Goal: Book appointment/travel/reservation

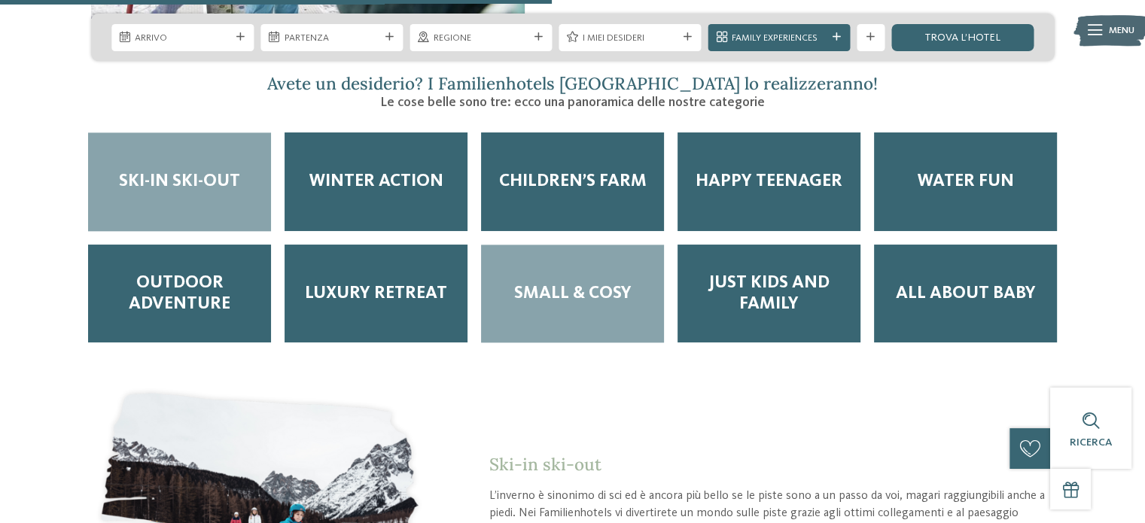
scroll to position [1732, 0]
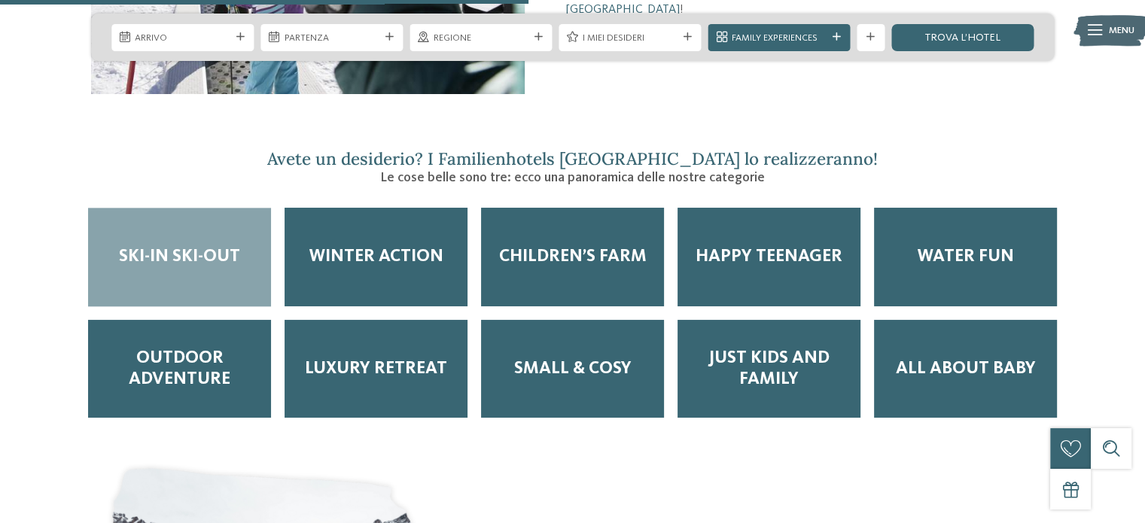
click at [189, 246] on span "Ski-in ski-out" at bounding box center [179, 256] width 121 height 21
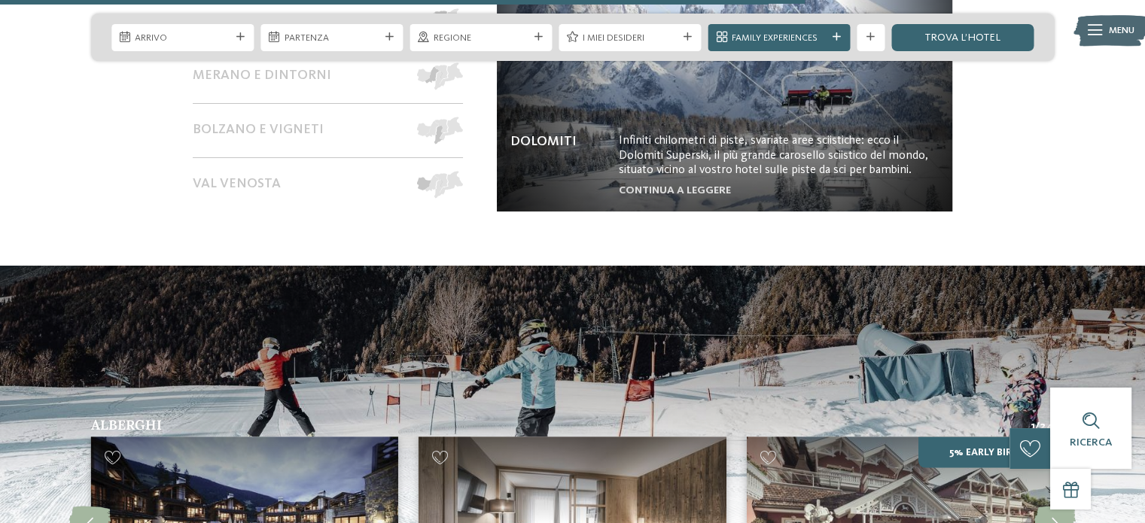
scroll to position [2184, 0]
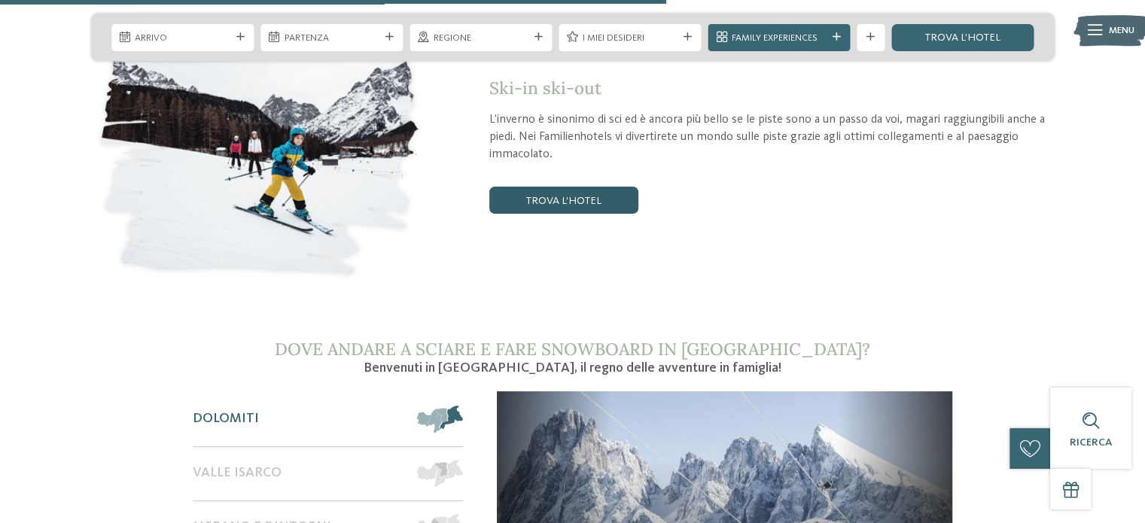
click at [571, 187] on link "trova l’hotel" at bounding box center [564, 200] width 149 height 27
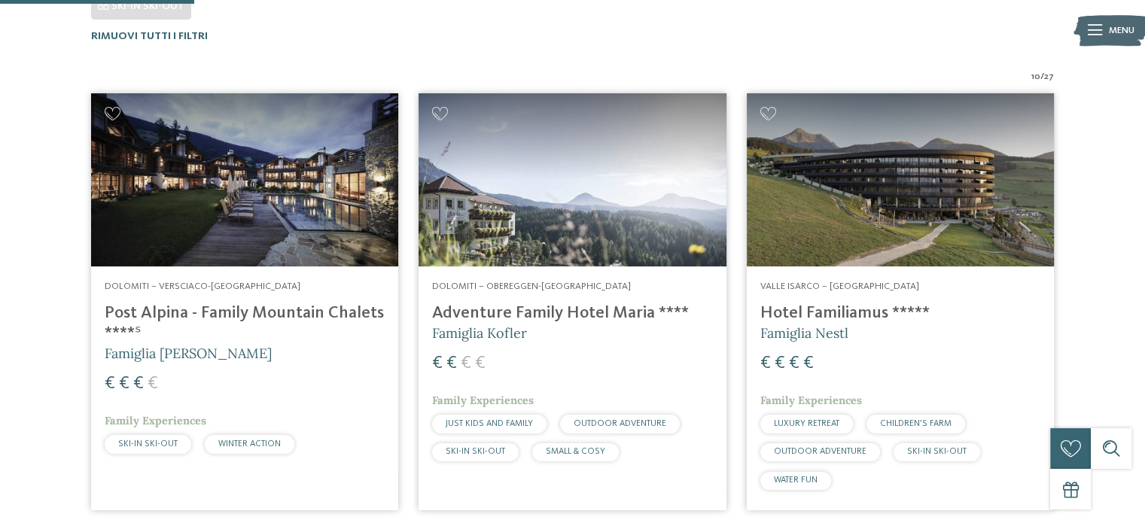
scroll to position [59, 0]
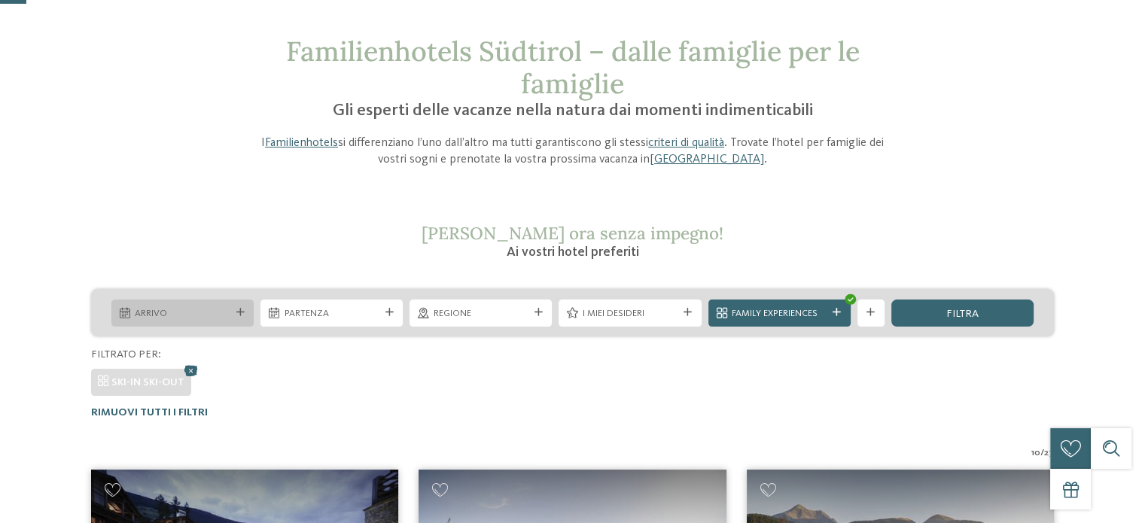
click at [238, 311] on icon at bounding box center [240, 313] width 8 height 8
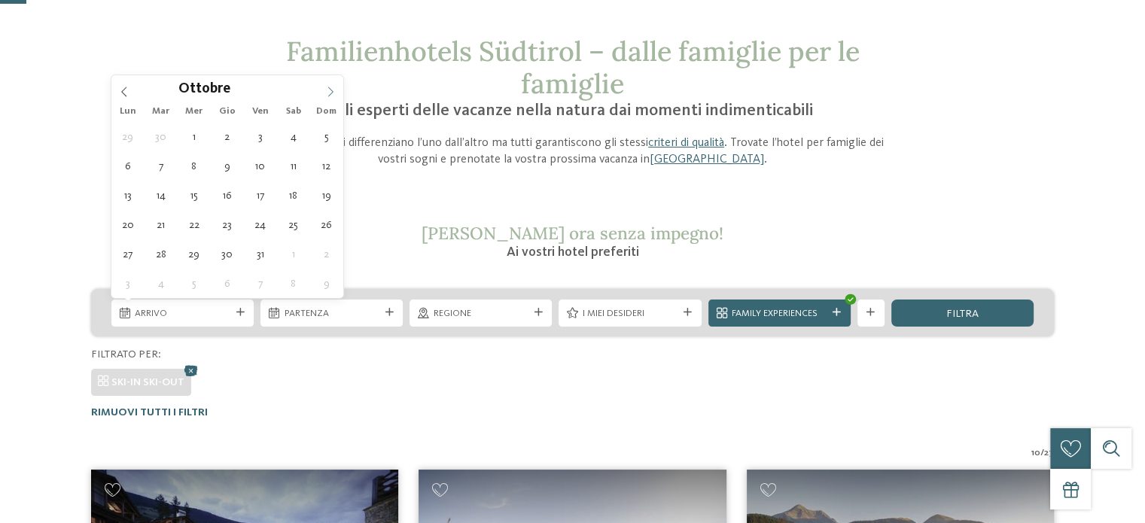
click at [326, 85] on span at bounding box center [331, 88] width 26 height 26
click at [325, 85] on span at bounding box center [331, 88] width 26 height 26
type div "[DATE]"
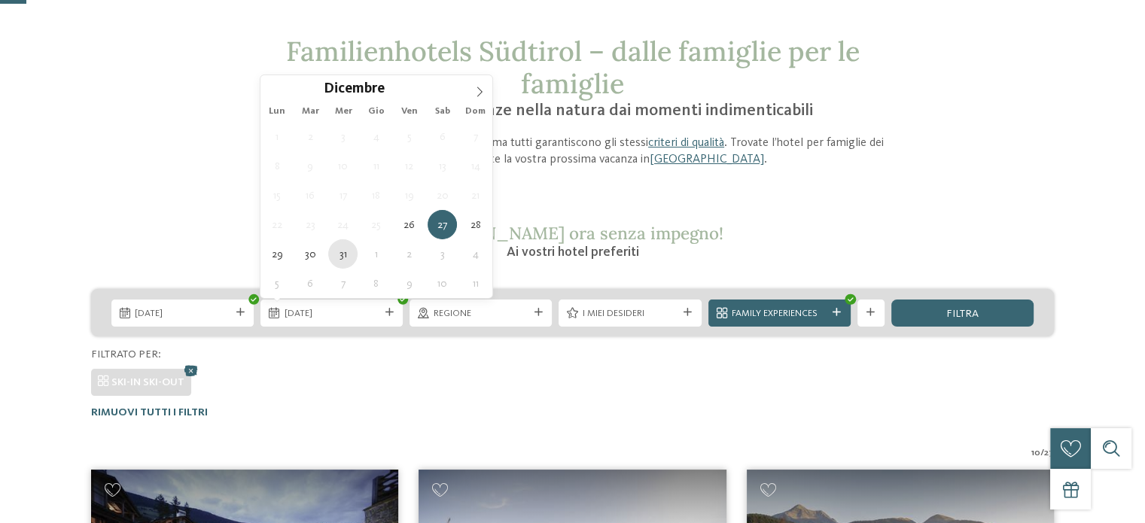
type div "[DATE]"
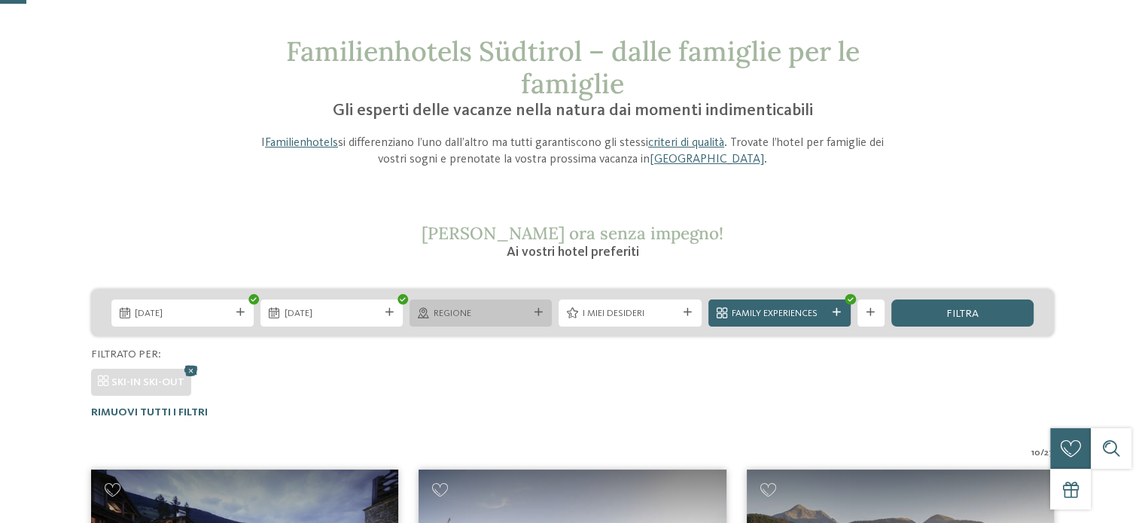
click at [502, 312] on span "Regione" at bounding box center [481, 314] width 95 height 14
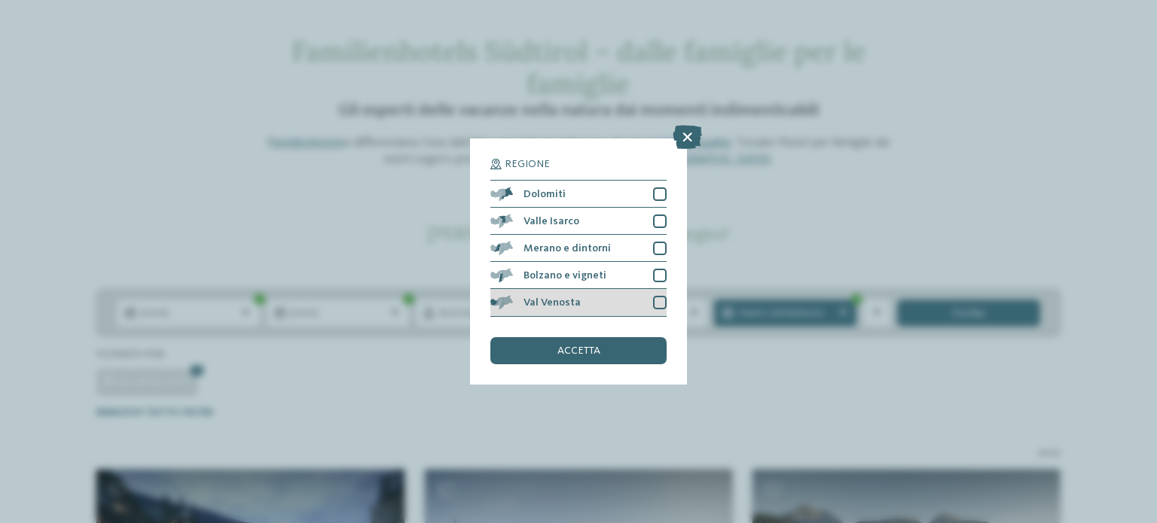
click at [663, 305] on div at bounding box center [660, 303] width 14 height 14
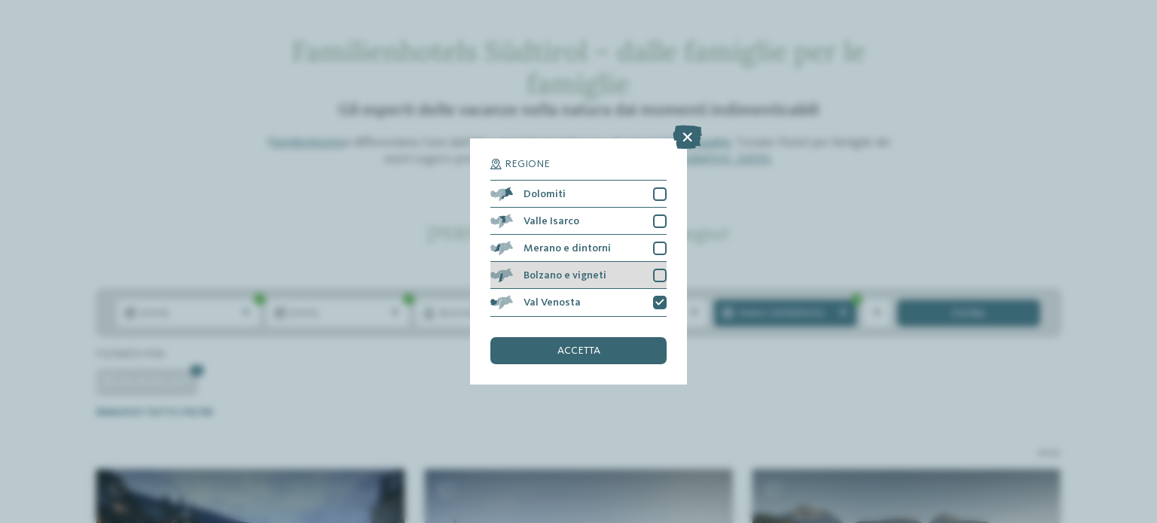
click at [654, 276] on div at bounding box center [660, 276] width 14 height 14
click at [656, 249] on div at bounding box center [660, 249] width 14 height 14
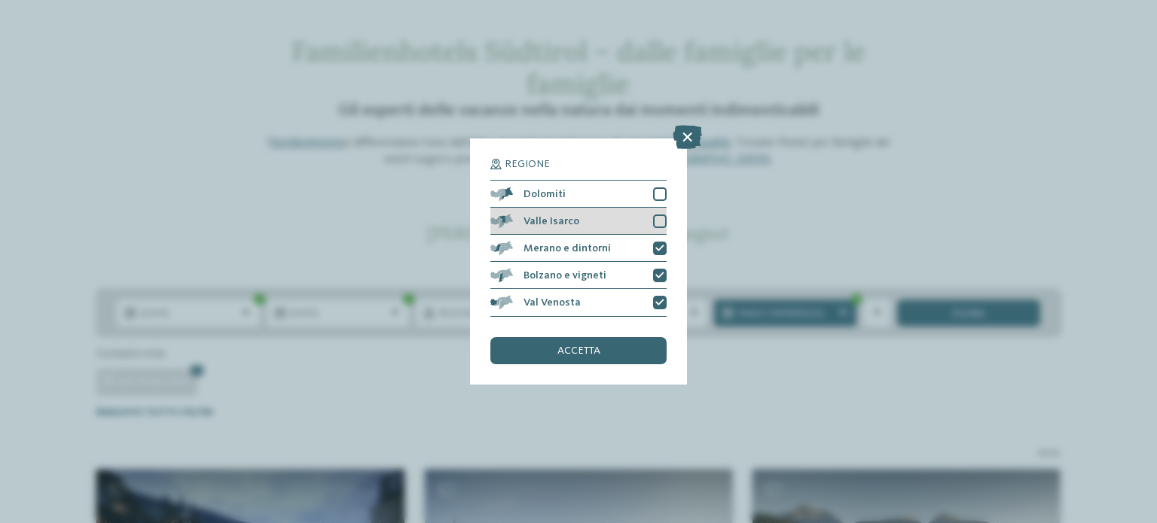
click at [655, 222] on div at bounding box center [660, 222] width 14 height 14
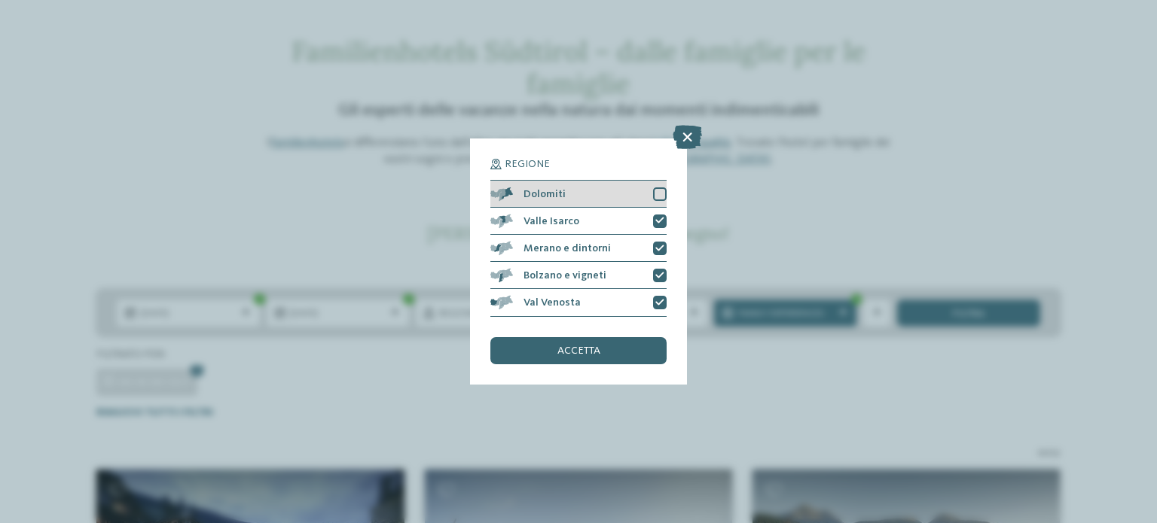
click at [654, 200] on div at bounding box center [660, 195] width 14 height 14
click at [593, 349] on span "accetta" at bounding box center [578, 351] width 43 height 11
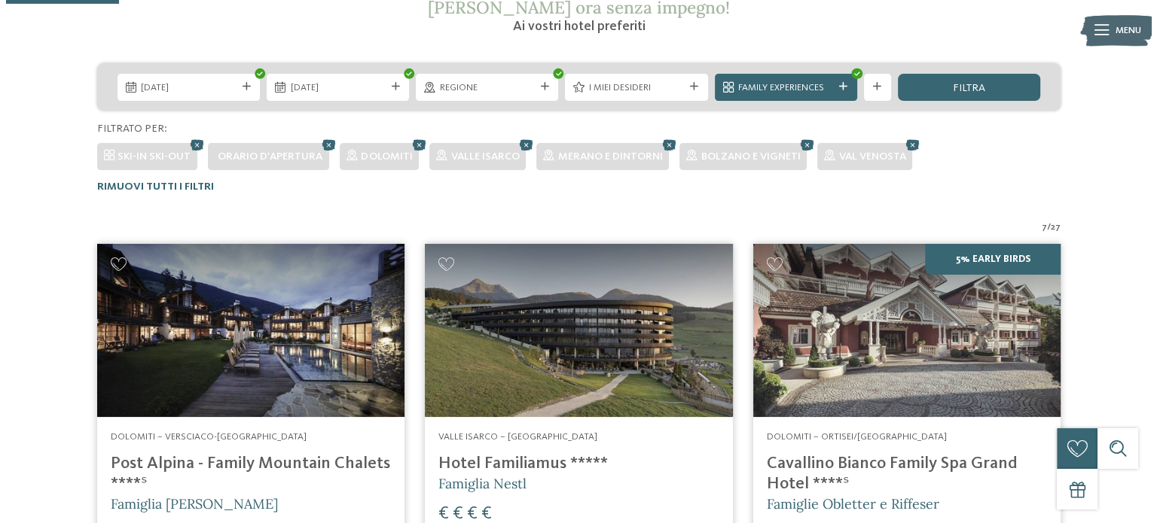
scroll to position [135, 0]
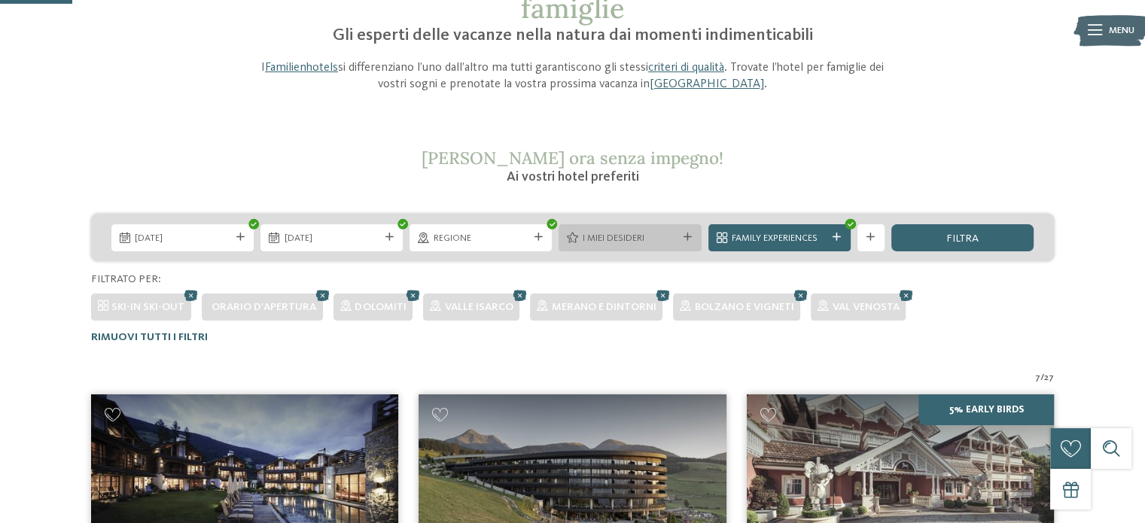
click at [685, 237] on icon at bounding box center [688, 237] width 8 height 8
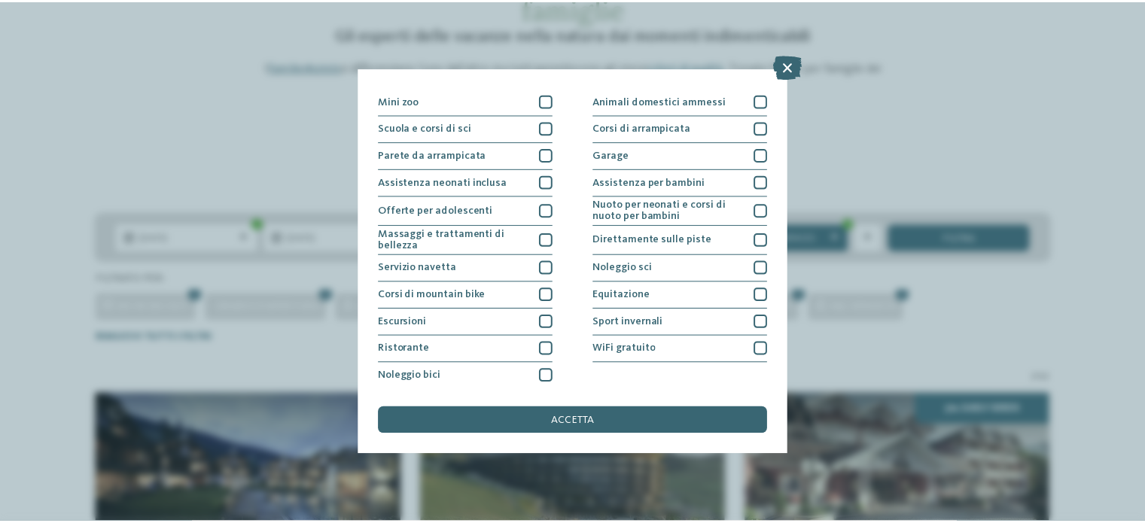
scroll to position [0, 0]
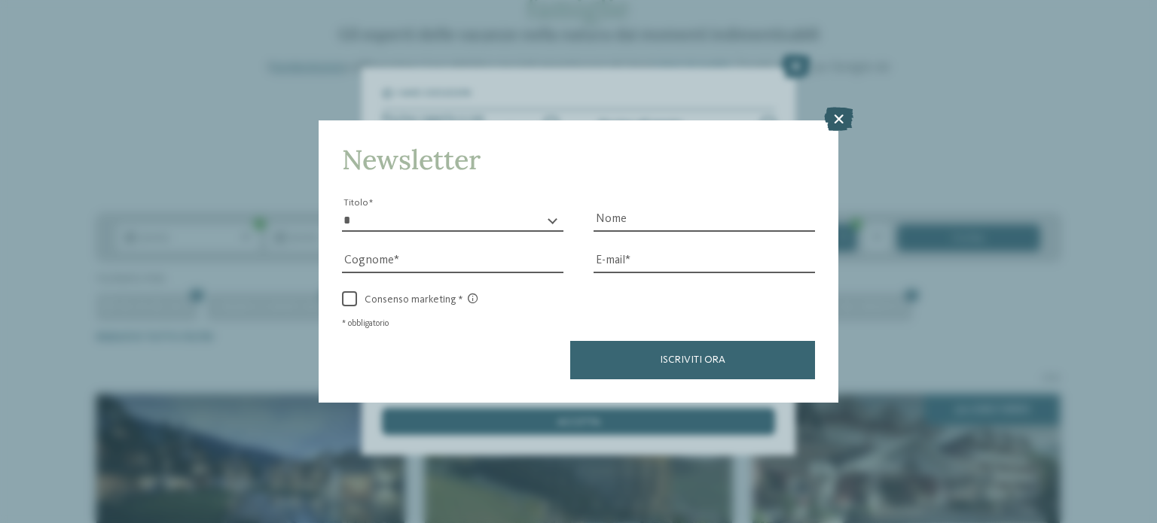
click at [834, 121] on icon at bounding box center [838, 119] width 29 height 24
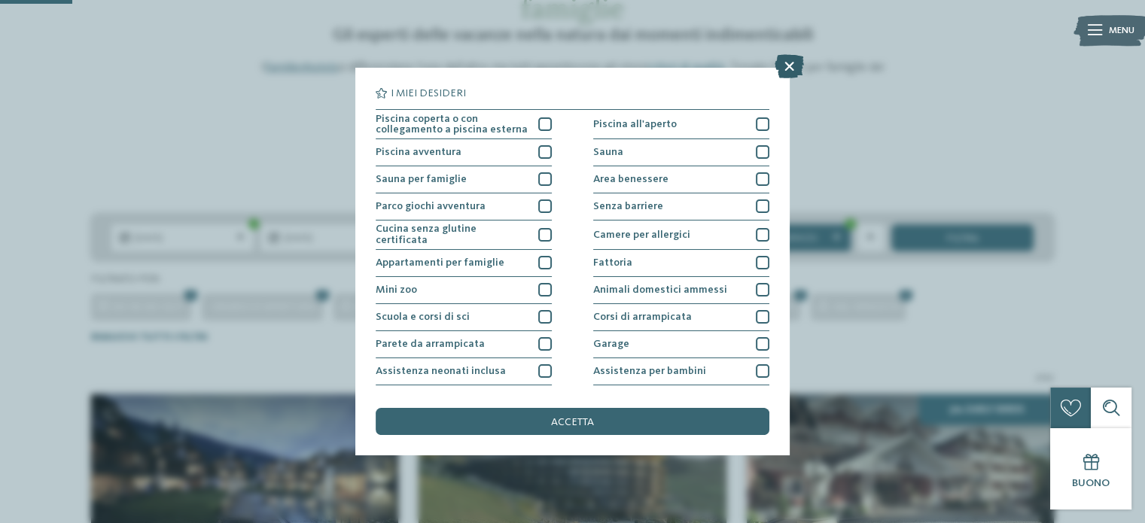
click at [788, 66] on icon at bounding box center [789, 66] width 29 height 24
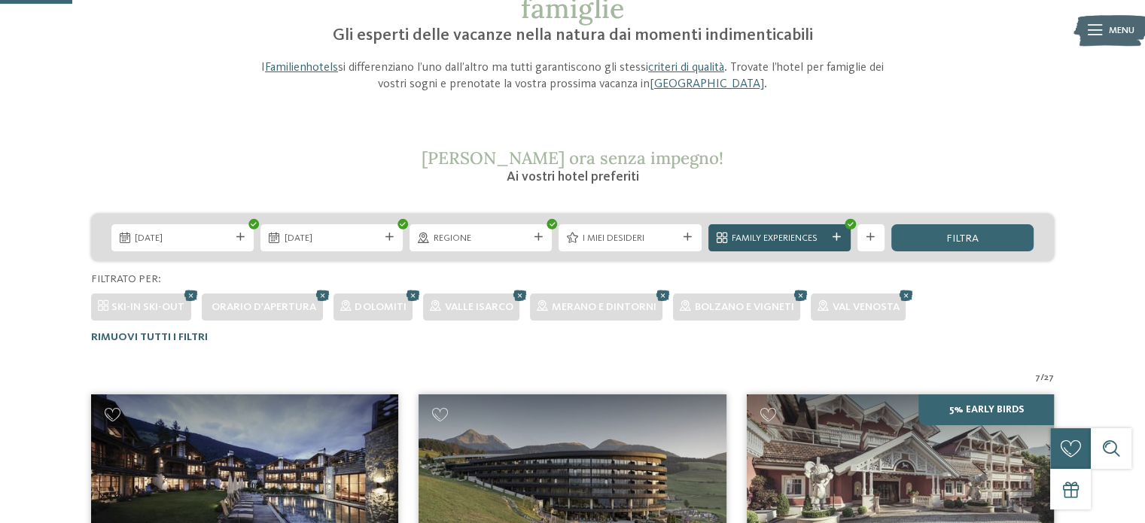
click at [828, 238] on div "Family Experiences" at bounding box center [780, 237] width 102 height 14
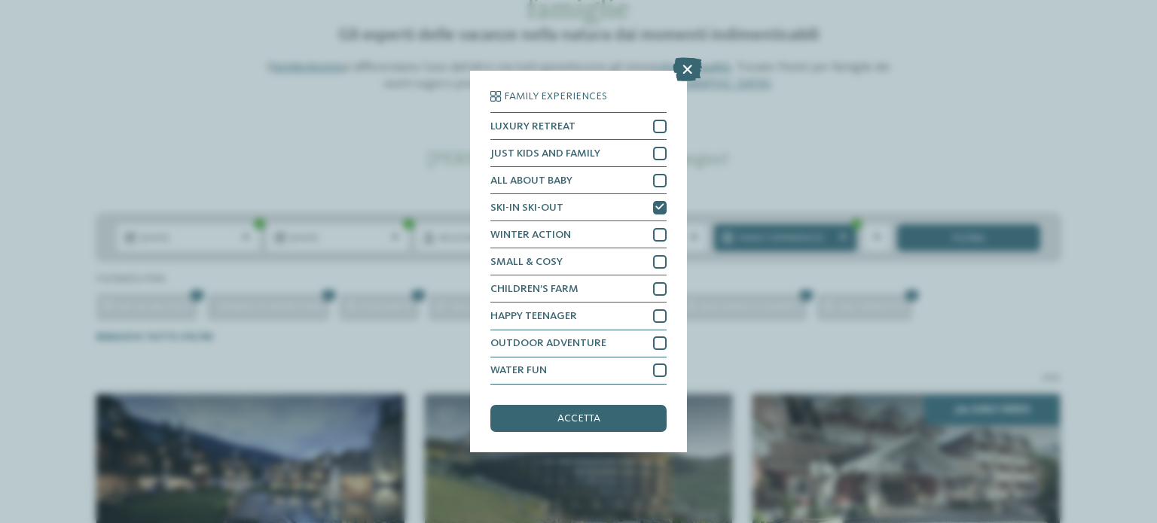
click at [609, 418] on div "accetta" at bounding box center [578, 418] width 176 height 27
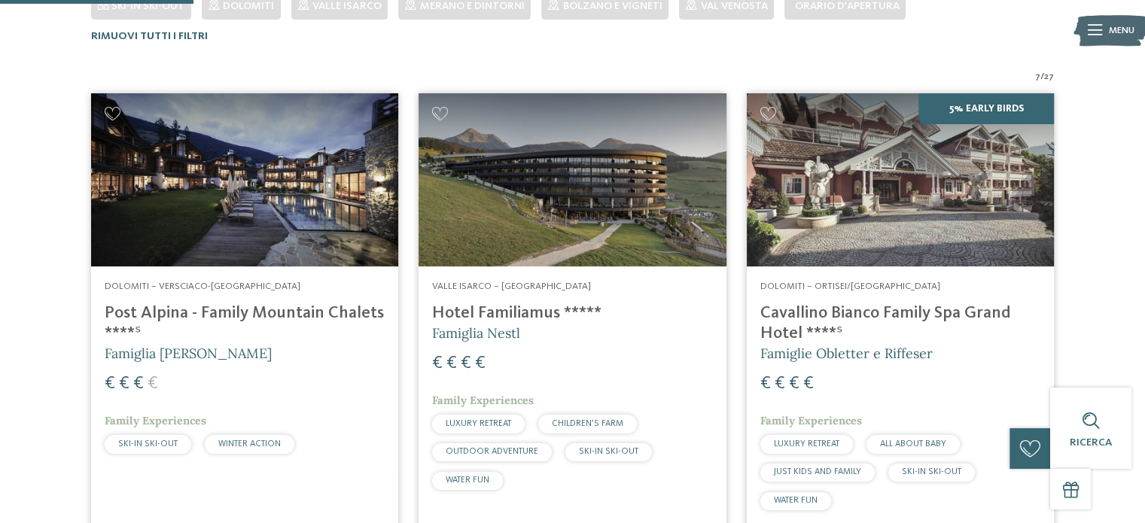
scroll to position [135, 0]
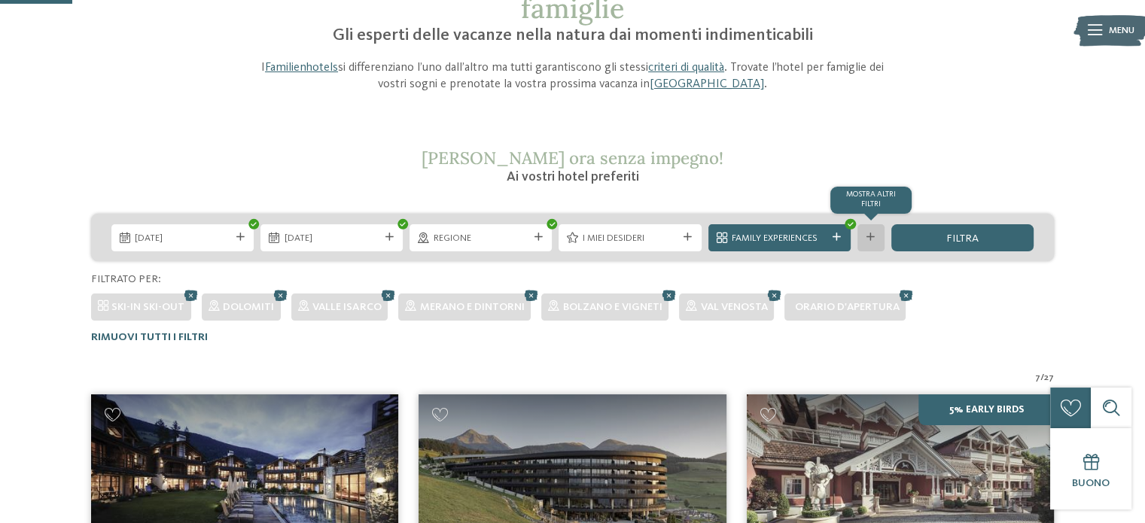
click at [875, 237] on div at bounding box center [872, 237] width 14 height 8
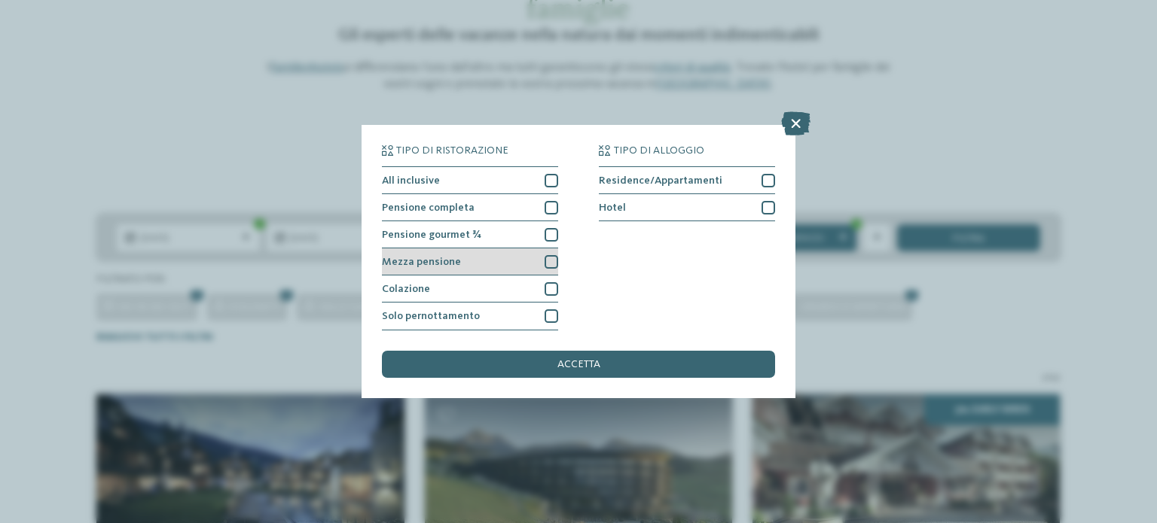
click at [548, 261] on div at bounding box center [552, 262] width 14 height 14
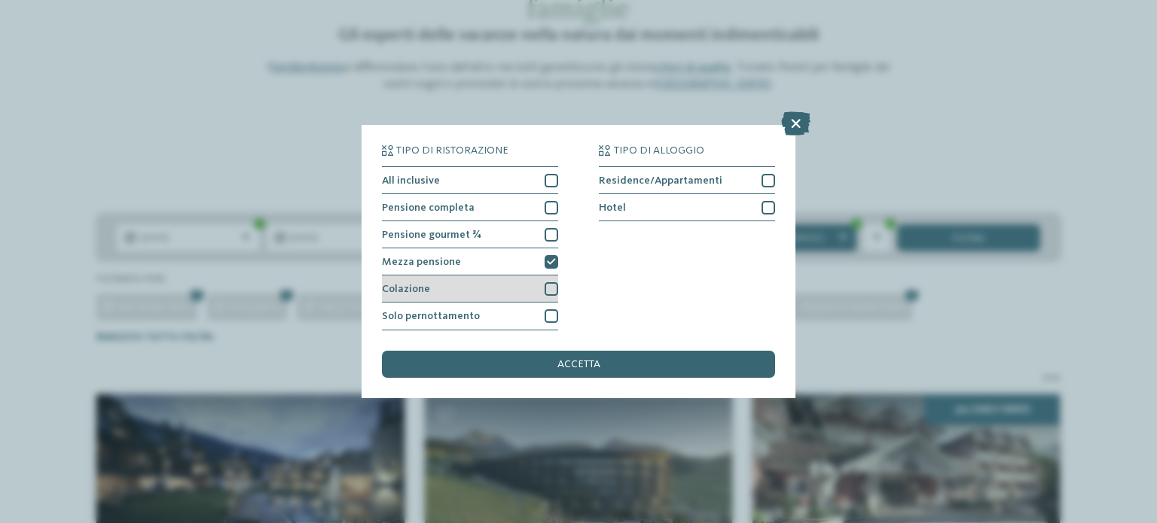
click at [551, 292] on div at bounding box center [552, 289] width 14 height 14
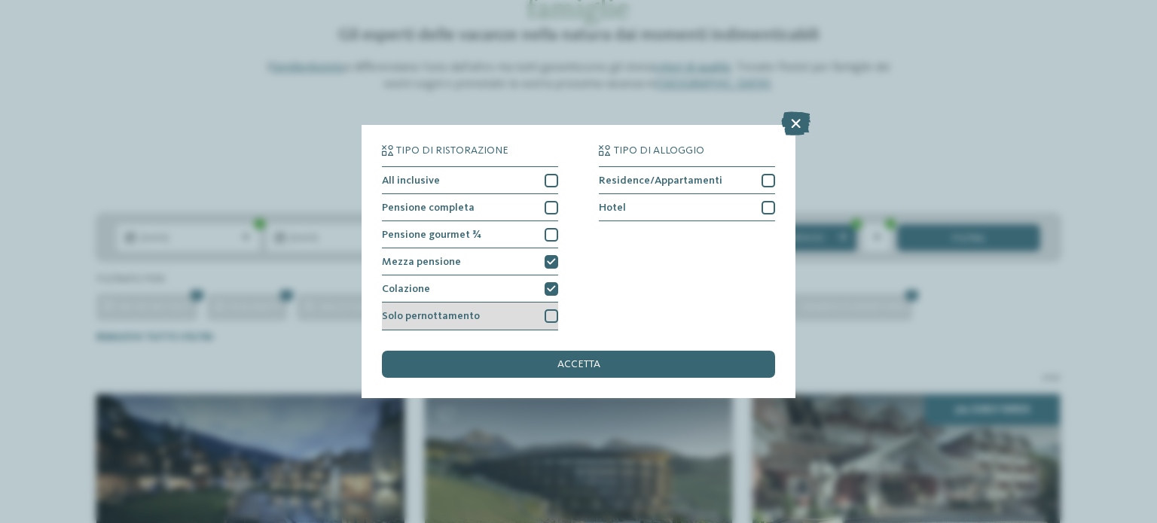
click at [549, 314] on div at bounding box center [552, 317] width 14 height 14
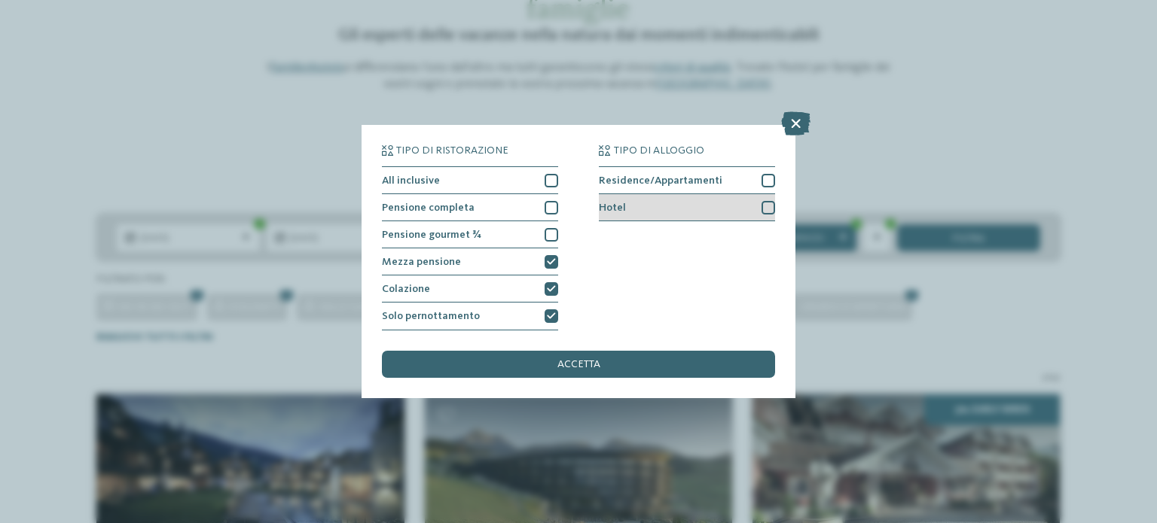
click at [762, 206] on div at bounding box center [768, 208] width 14 height 14
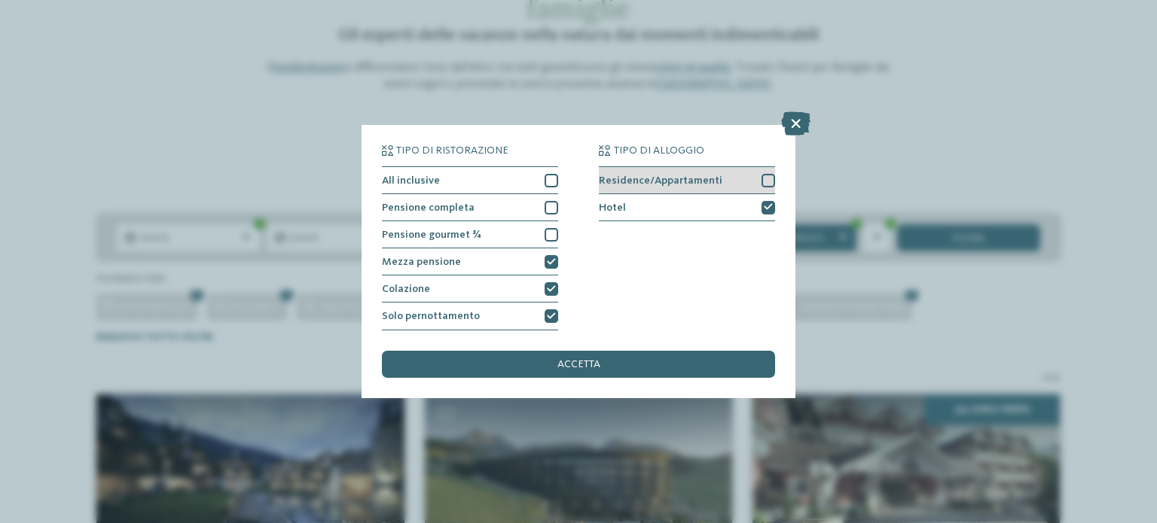
click at [764, 187] on div "Residence/Appartamenti" at bounding box center [687, 180] width 176 height 27
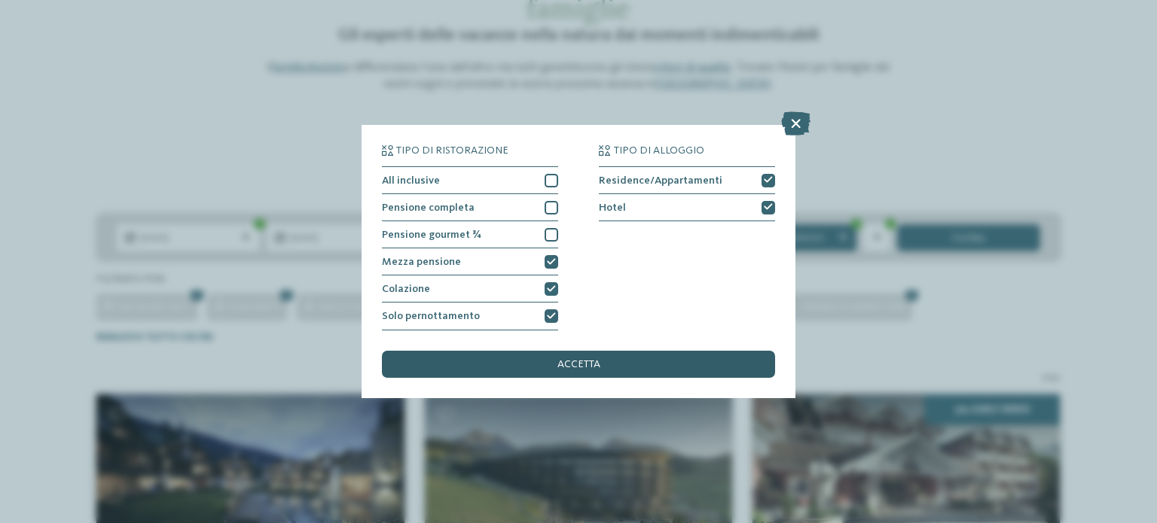
click at [625, 360] on div "accetta" at bounding box center [578, 364] width 393 height 27
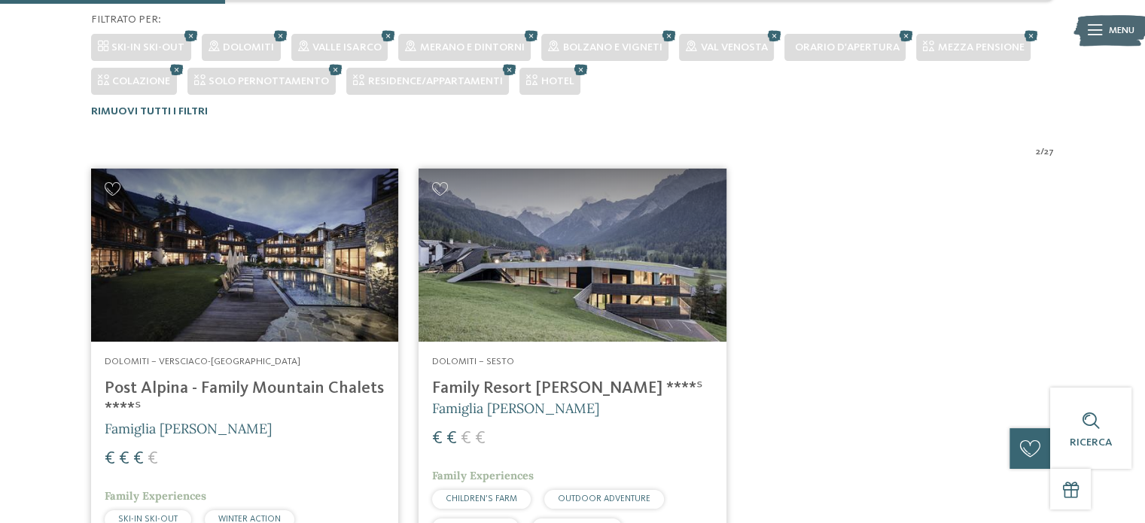
scroll to position [244, 0]
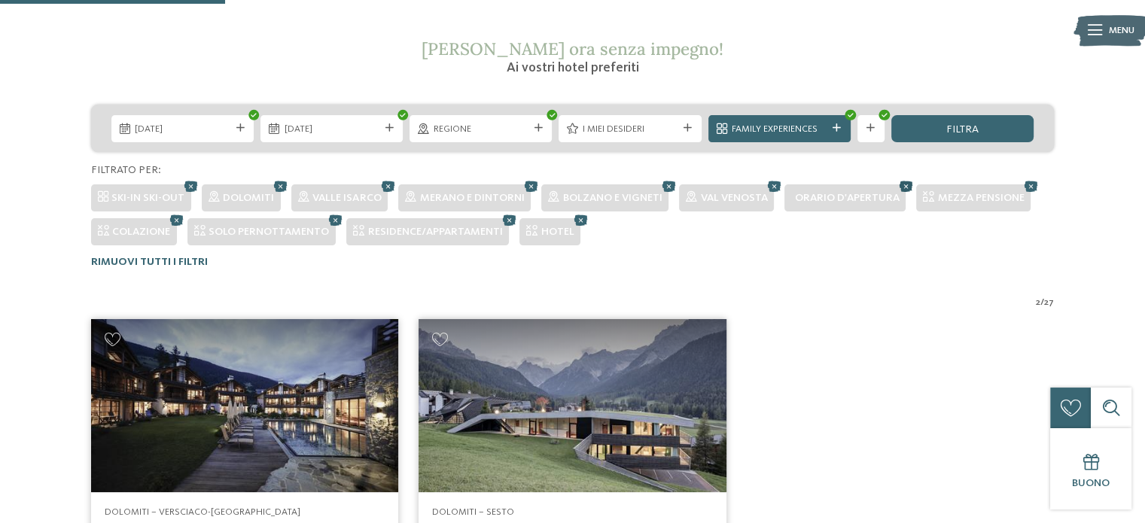
click at [907, 182] on icon at bounding box center [906, 186] width 20 height 18
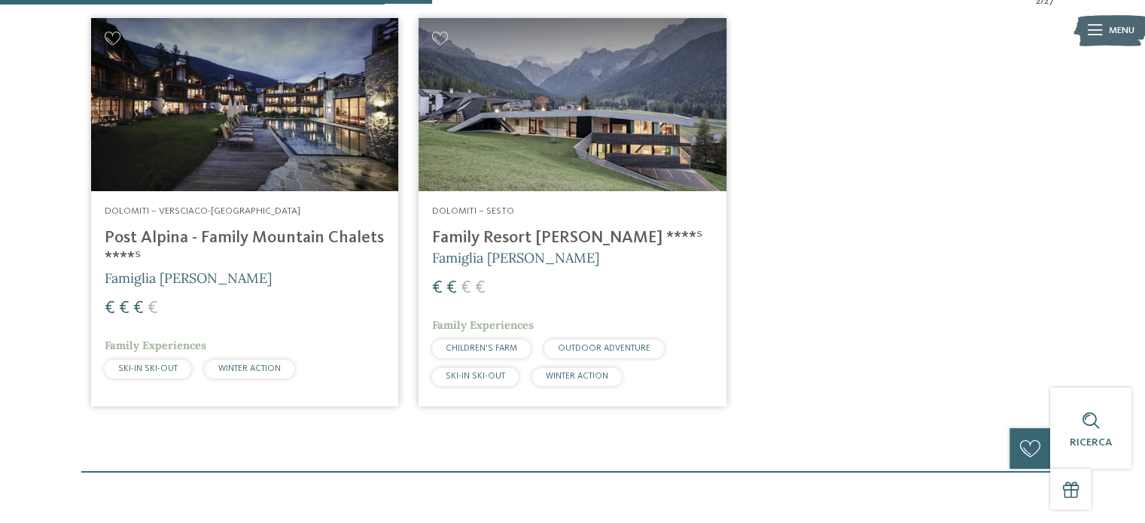
scroll to position [470, 0]
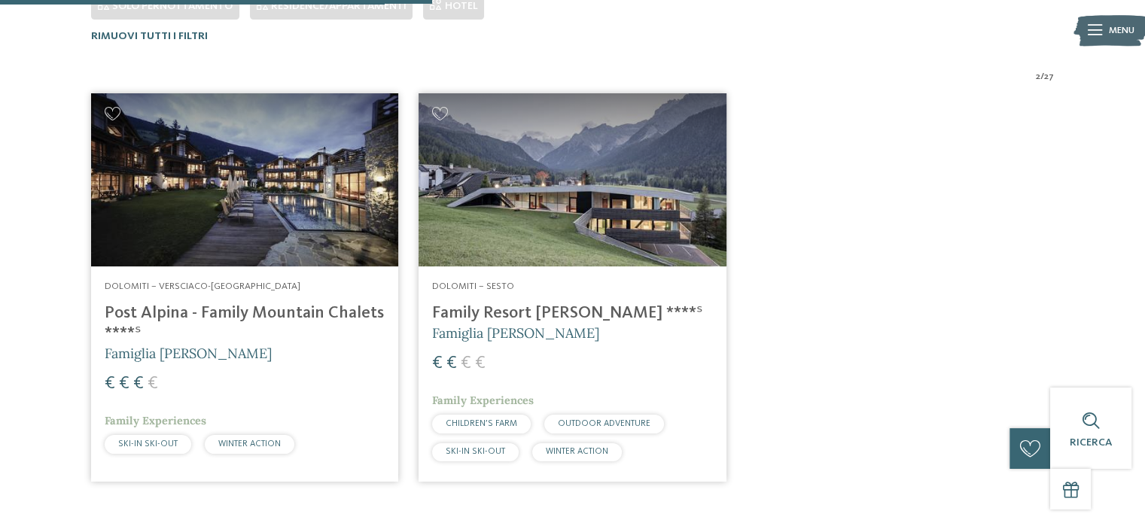
click at [545, 210] on img at bounding box center [572, 179] width 307 height 173
click at [184, 233] on img at bounding box center [244, 179] width 307 height 173
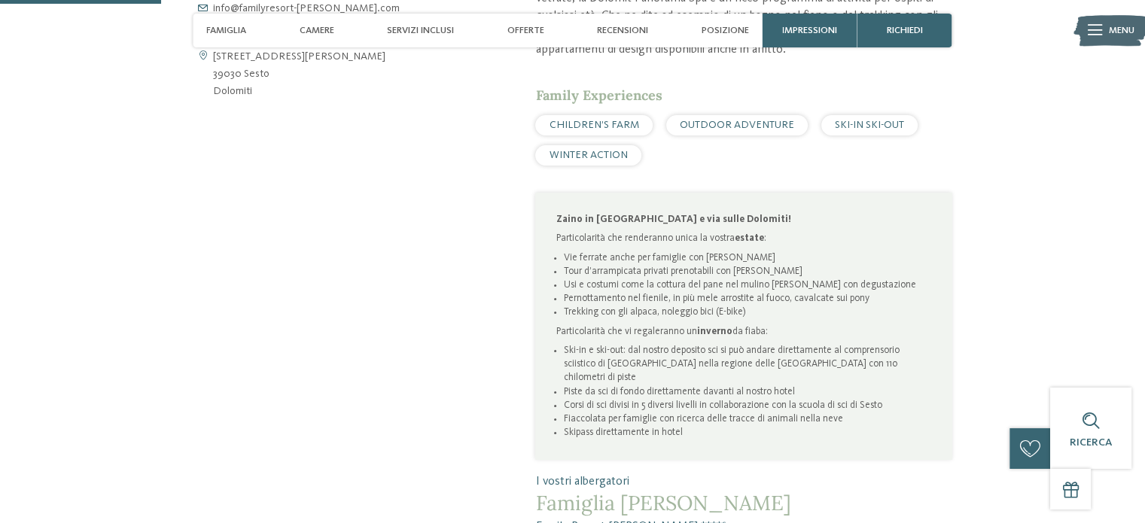
scroll to position [226, 0]
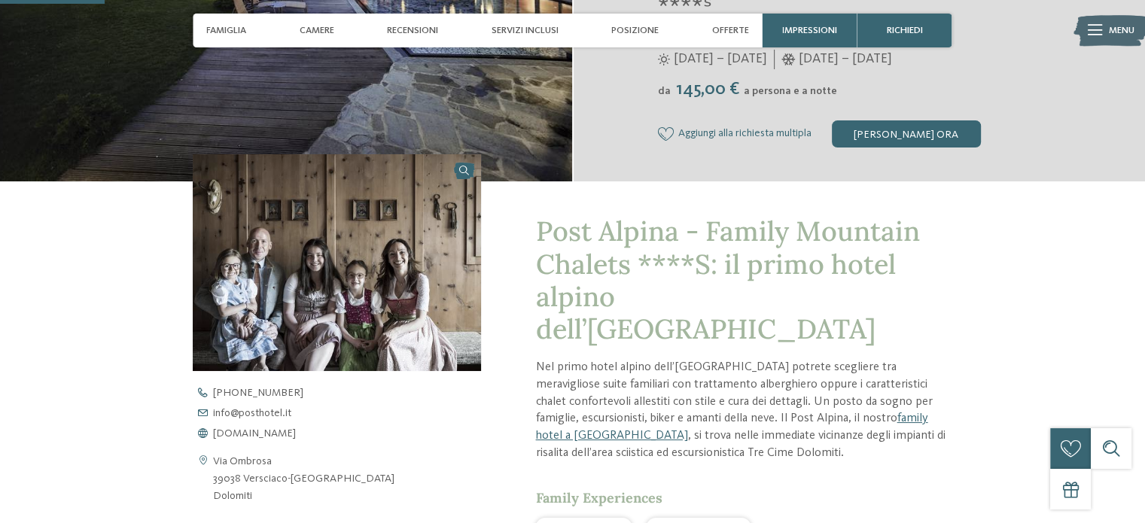
scroll to position [452, 0]
